Goal: Transaction & Acquisition: Download file/media

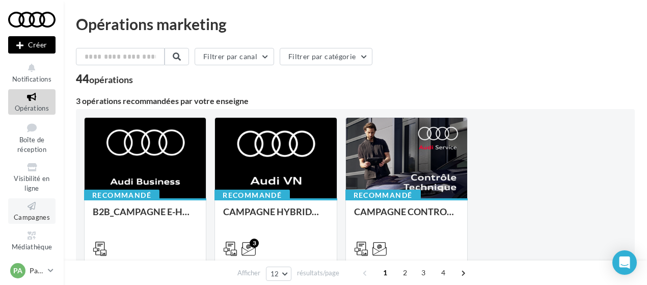
click at [30, 219] on span "Campagnes" at bounding box center [32, 217] width 36 height 8
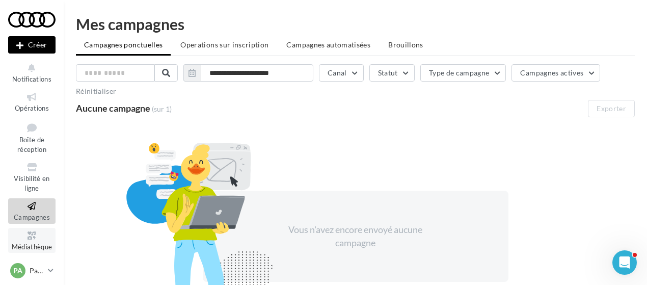
click at [27, 245] on span "Médiathèque" at bounding box center [32, 247] width 41 height 8
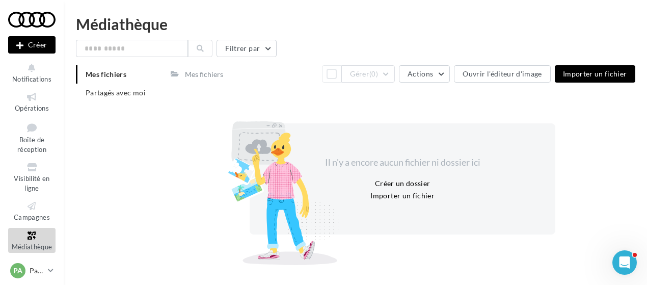
click at [209, 78] on div "Mes fichiers" at bounding box center [204, 74] width 38 height 10
click at [140, 97] on li "Partagés avec moi" at bounding box center [119, 93] width 87 height 18
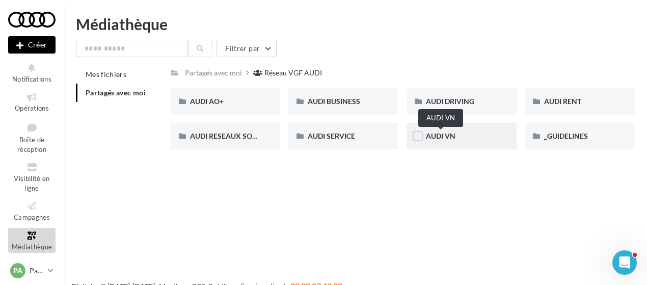
click at [456, 137] on span "AUDI VN" at bounding box center [441, 135] width 30 height 9
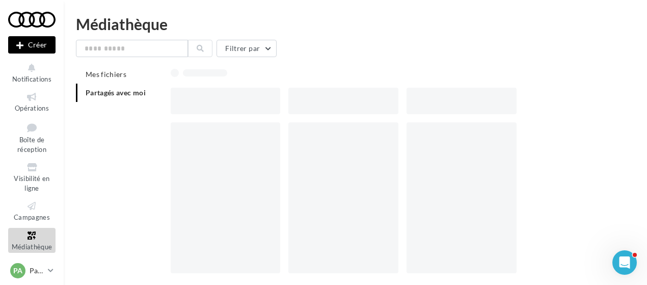
click at [456, 137] on div at bounding box center [462, 197] width 110 height 151
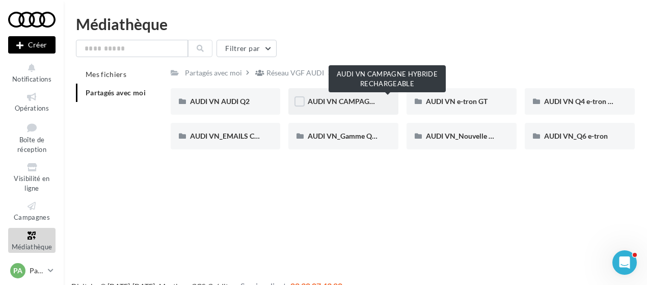
click at [353, 99] on span "AUDI VN CAMPAGNE HYBRIDE RECHARGEABLE" at bounding box center [388, 101] width 160 height 9
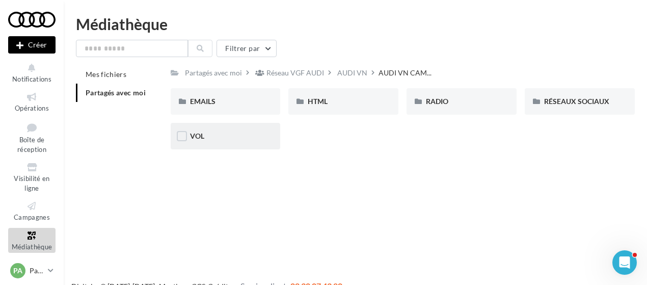
click at [217, 139] on div "VOL" at bounding box center [225, 136] width 71 height 10
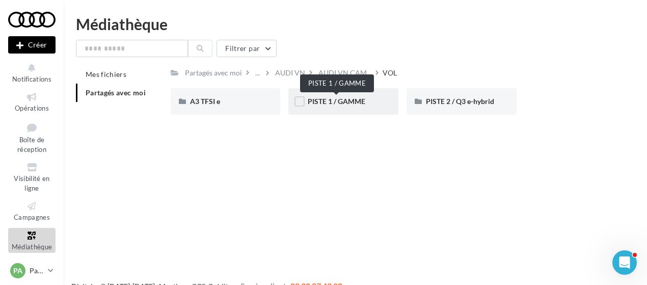
click at [336, 100] on span "PISTE 1 / GAMME" at bounding box center [337, 101] width 58 height 9
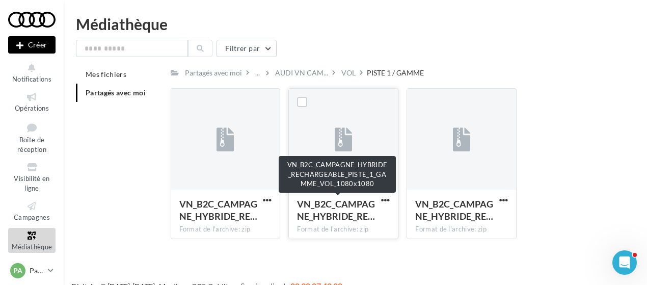
click at [331, 209] on span "VN_B2C_CAMPAGNE_HYBRIDE_RE…" at bounding box center [336, 209] width 78 height 23
click at [334, 212] on span "VN_B2C_CAMPAGNE_HYBRIDE_RE…" at bounding box center [336, 209] width 78 height 23
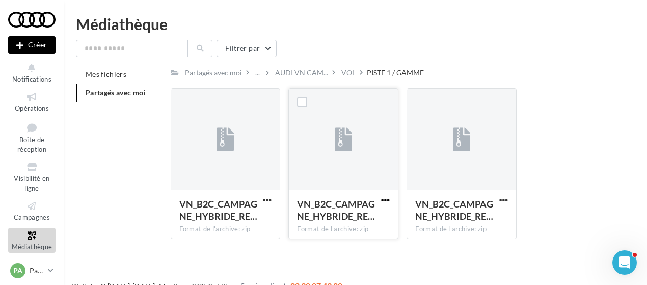
click at [386, 200] on span "button" at bounding box center [385, 200] width 9 height 9
click at [350, 222] on button "Télécharger" at bounding box center [341, 220] width 102 height 27
click at [350, 74] on div "VOL" at bounding box center [348, 73] width 14 height 10
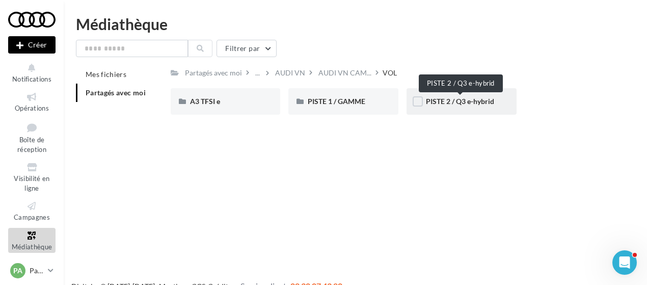
click at [458, 103] on span "PISTE 2 / Q3 e-hybrid" at bounding box center [460, 101] width 68 height 9
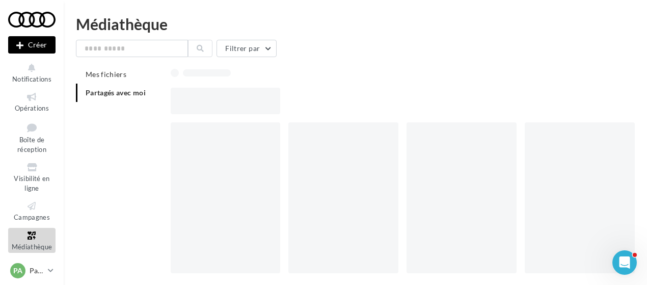
click at [458, 103] on div at bounding box center [407, 101] width 473 height 27
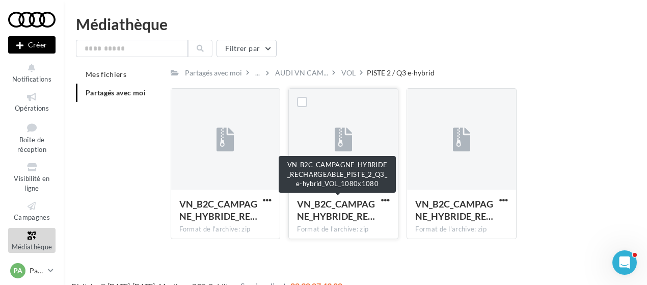
click at [353, 213] on span "VN_B2C_CAMPAGNE_HYBRIDE_RE…" at bounding box center [336, 209] width 78 height 23
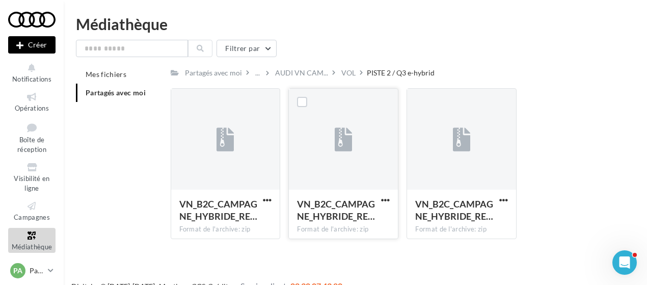
click at [342, 207] on span "VN_B2C_CAMPAGNE_HYBRIDE_RE…" at bounding box center [336, 209] width 78 height 23
click at [344, 71] on div "VOL" at bounding box center [348, 73] width 14 height 10
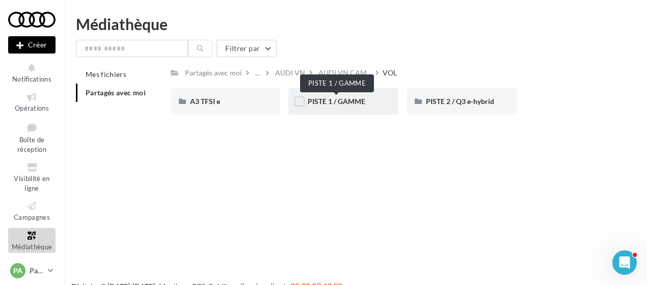
click at [348, 97] on div "PISTE 1 / GAMME" at bounding box center [343, 101] width 71 height 10
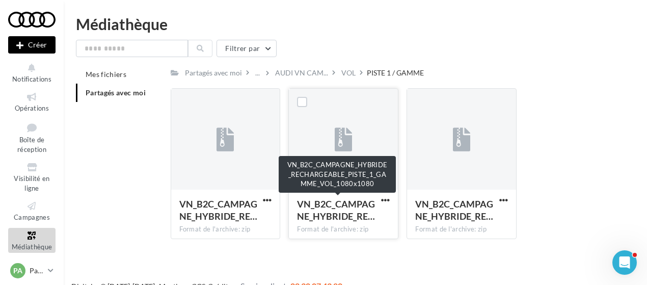
click at [330, 213] on span "VN_B2C_CAMPAGNE_HYBRIDE_RE…" at bounding box center [336, 209] width 78 height 23
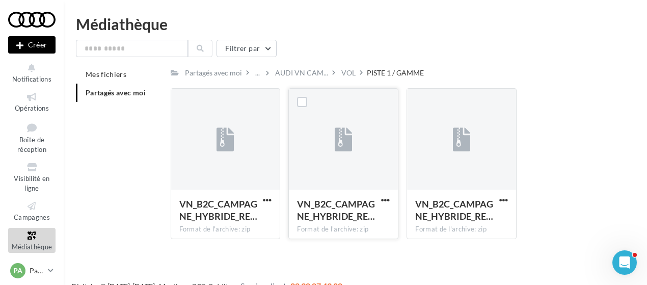
click at [336, 207] on span "VN_B2C_CAMPAGNE_HYBRIDE_RE…" at bounding box center [336, 209] width 78 height 23
click at [407, 247] on div "VN_B2C_CAMPAGNE_HYBRIDE_RE… Format de l'archive: zip VN_B2C_CAMPAGNE_HYBRIDE_RE…" at bounding box center [407, 167] width 473 height 159
